Goal: Information Seeking & Learning: Learn about a topic

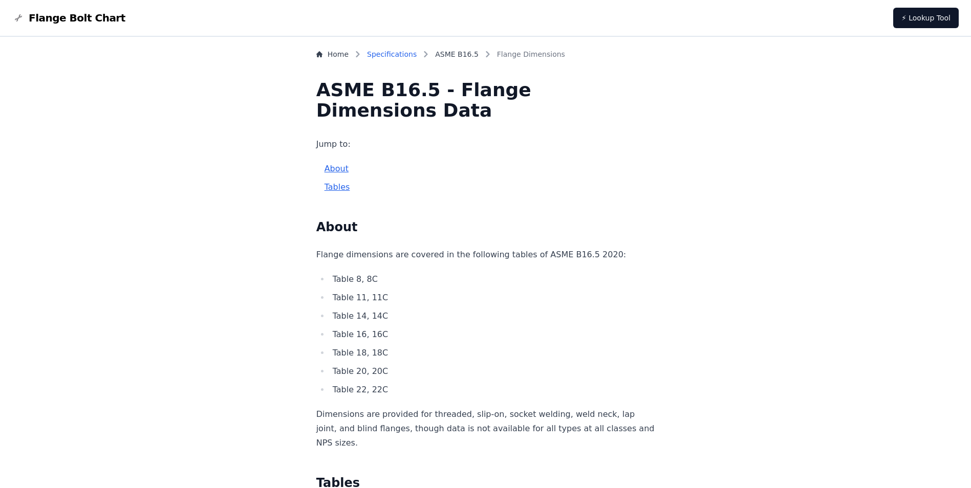
click at [416, 52] on link "Specifications" at bounding box center [392, 54] width 50 height 10
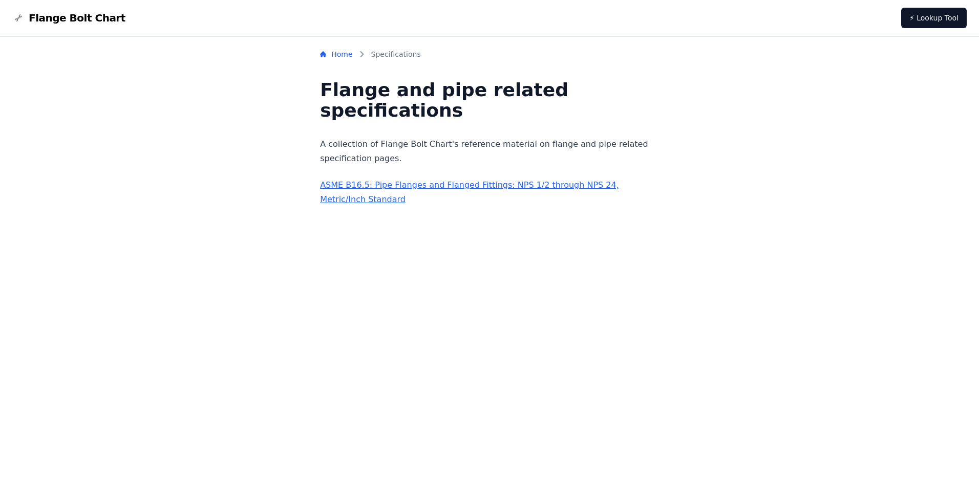
click at [352, 55] on link "Home" at bounding box center [336, 54] width 32 height 10
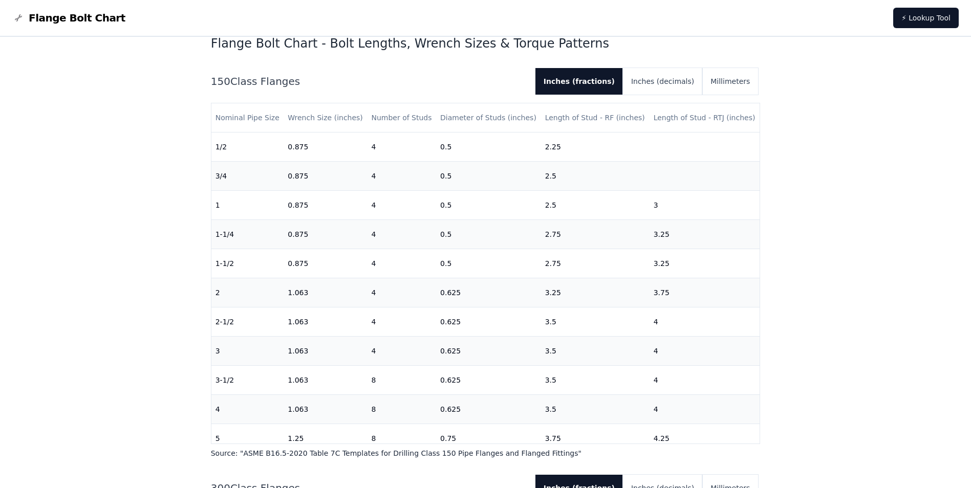
scroll to position [307, 0]
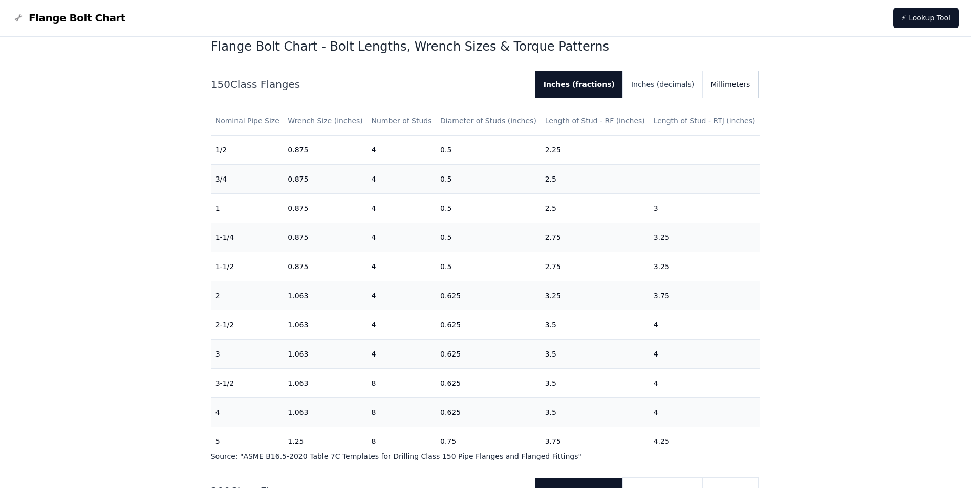
click at [736, 91] on button "Millimeters" at bounding box center [730, 84] width 56 height 27
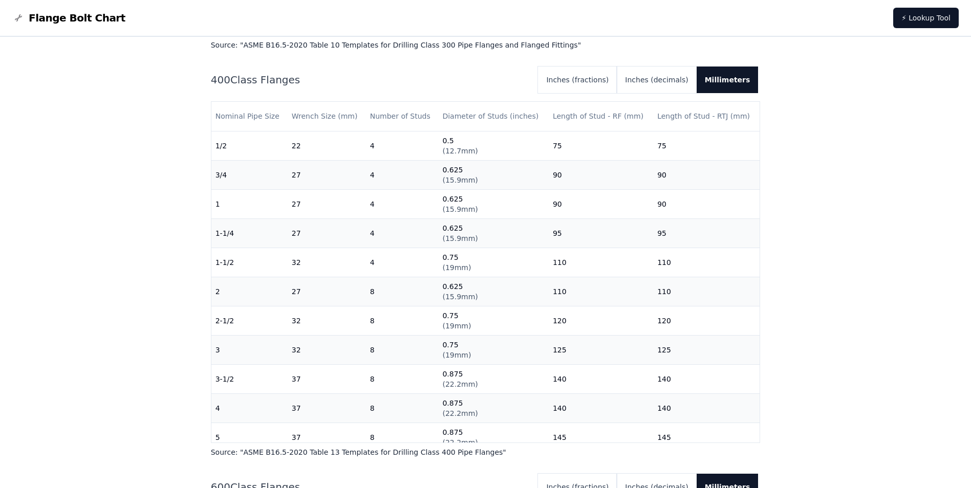
scroll to position [51, 0]
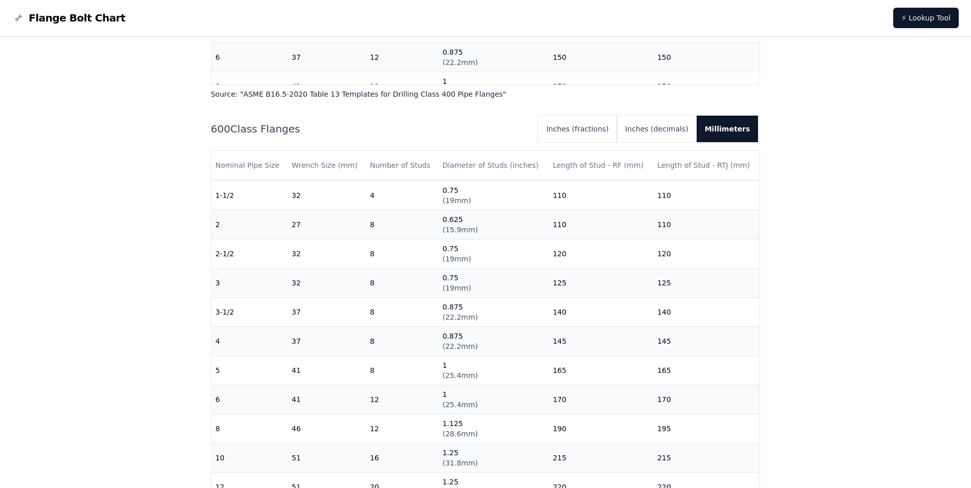
scroll to position [154, 0]
